Goal: Information Seeking & Learning: Learn about a topic

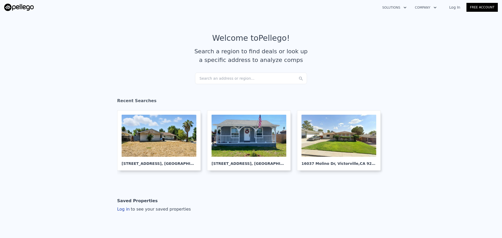
click at [265, 82] on div "Search an address or region..." at bounding box center [251, 79] width 112 height 12
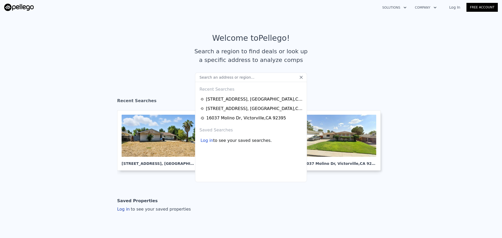
click at [266, 77] on input "text" at bounding box center [251, 77] width 112 height 9
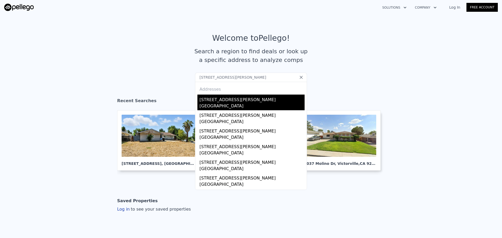
type input "[STREET_ADDRESS][PERSON_NAME]"
click at [216, 99] on div "[STREET_ADDRESS][PERSON_NAME]" at bounding box center [251, 99] width 105 height 8
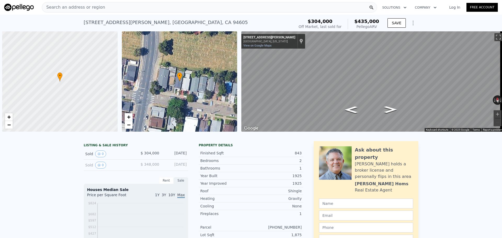
scroll to position [0, 2]
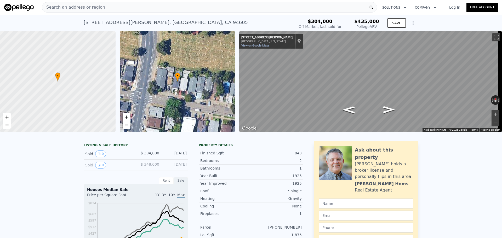
click at [174, 7] on div "Search an address or region" at bounding box center [209, 7] width 335 height 10
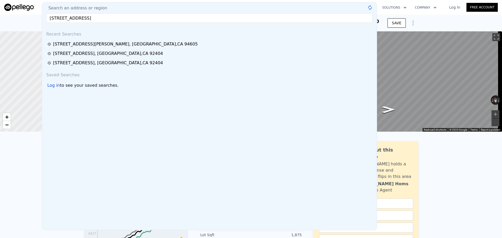
type input "[STREET_ADDRESS]"
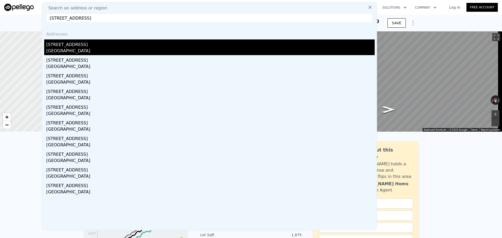
click at [102, 45] on div "[STREET_ADDRESS]" at bounding box center [210, 43] width 328 height 8
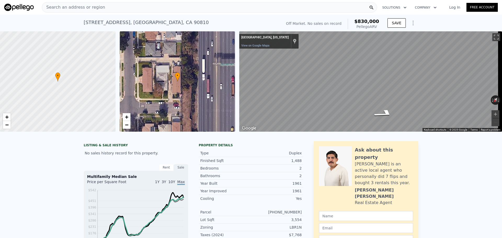
click at [143, 4] on div "Search an address or region" at bounding box center [209, 7] width 335 height 10
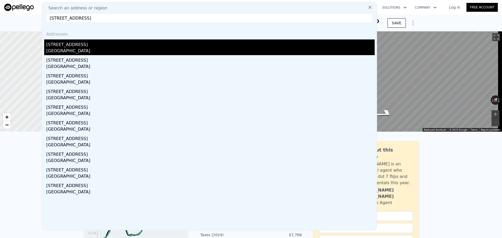
type input "[STREET_ADDRESS]"
click at [73, 47] on div "[STREET_ADDRESS]" at bounding box center [210, 43] width 328 height 8
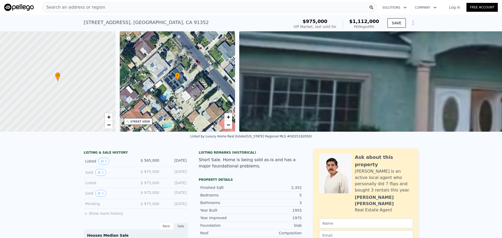
click at [143, 123] on div "STREET VIEW" at bounding box center [140, 122] width 20 height 4
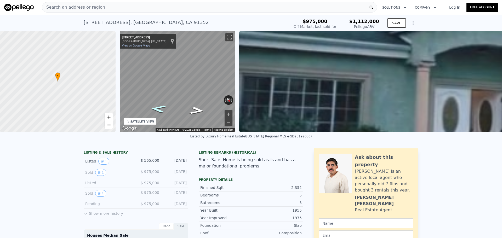
click at [159, 110] on icon "Go Southeast, Haddon Ave" at bounding box center [158, 108] width 28 height 11
click at [139, 9] on div "Search an address or region" at bounding box center [209, 7] width 335 height 10
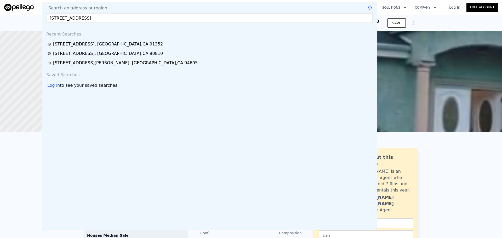
type input "[STREET_ADDRESS]"
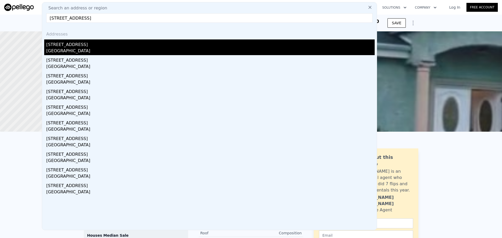
click at [70, 42] on div "[STREET_ADDRESS]" at bounding box center [210, 43] width 328 height 8
